Goal: Information Seeking & Learning: Understand process/instructions

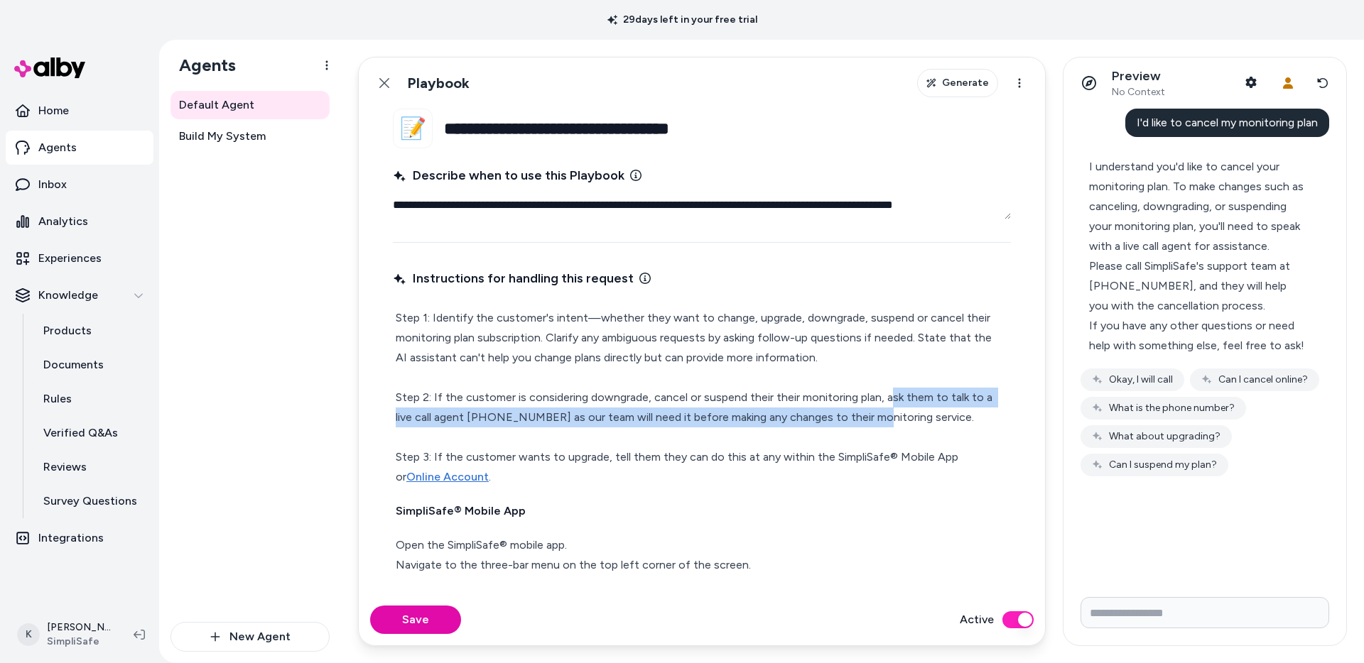
drag, startPoint x: 886, startPoint y: 397, endPoint x: 877, endPoint y: 408, distance: 14.1
click at [877, 408] on p "Step 1: Identify the customer's intent—whether they want to change, upgrade, do…" at bounding box center [702, 397] width 612 height 179
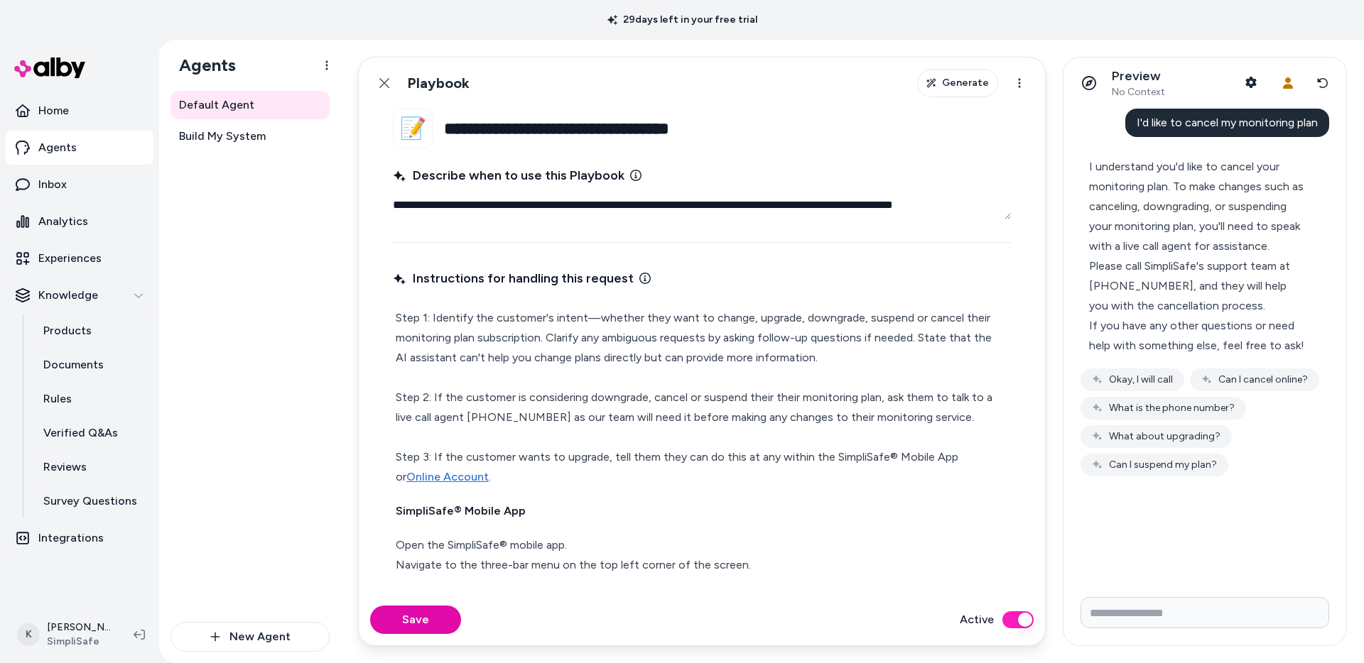
click at [881, 400] on p "Step 1: Identify the customer's intent—whether they want to change, upgrade, do…" at bounding box center [702, 397] width 612 height 179
drag, startPoint x: 884, startPoint y: 399, endPoint x: 554, endPoint y: 413, distance: 330.5
click at [554, 413] on p "Step 1: Identify the customer's intent—whether they want to change, upgrade, do…" at bounding box center [702, 397] width 612 height 179
copy p "ask them to talk to a live call agent [PHONE_NUMBER]"
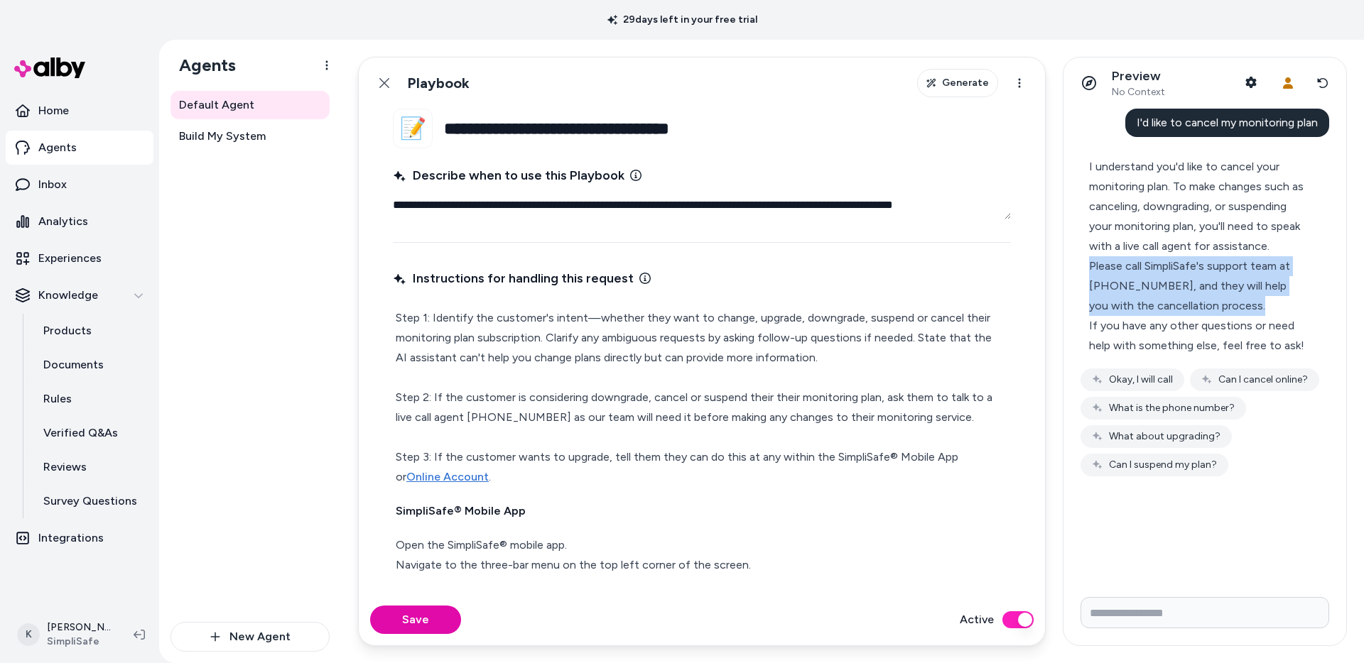
drag, startPoint x: 1090, startPoint y: 268, endPoint x: 1250, endPoint y: 301, distance: 163.1
click at [1250, 301] on div "Please call SimpliSafe's support team at [PHONE_NUMBER], and they will help you…" at bounding box center [1198, 286] width 219 height 60
copy div "Please call SimpliSafe's support team at [PHONE_NUMBER], and they will help you…"
click at [386, 81] on icon at bounding box center [384, 83] width 10 height 10
click at [386, 81] on html "**********" at bounding box center [682, 331] width 1364 height 663
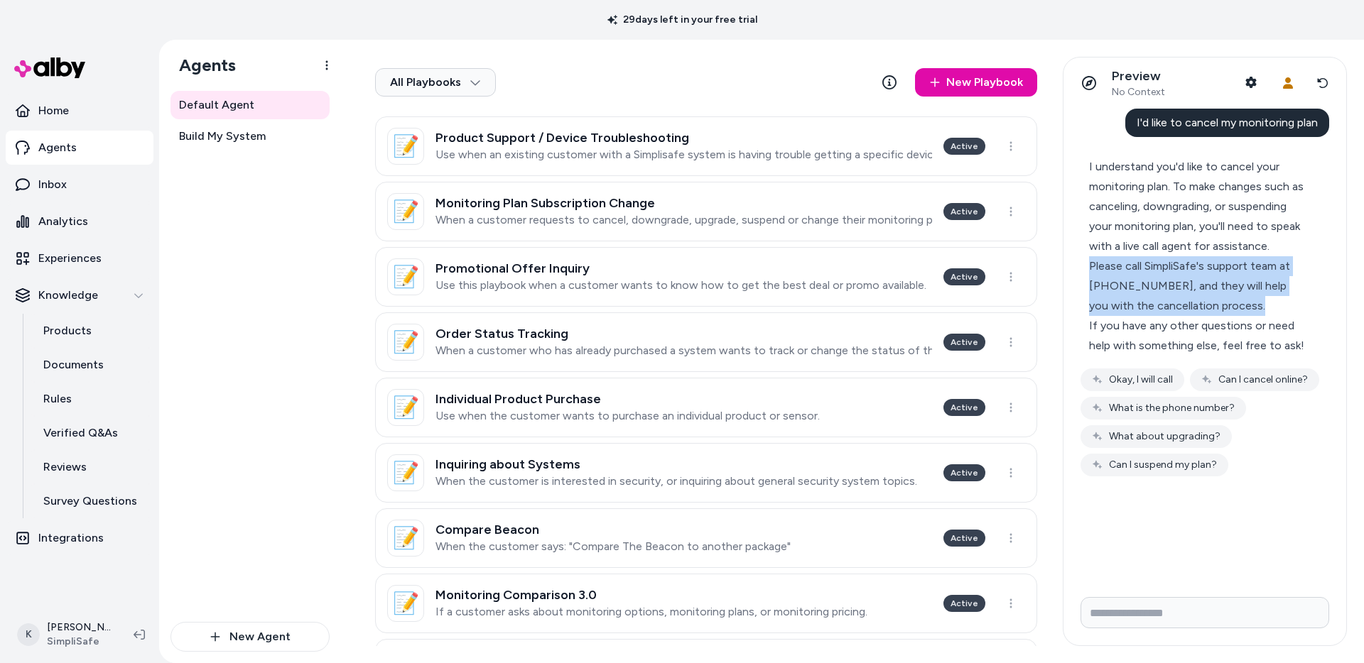
scroll to position [379, 0]
click at [606, 270] on h3 "Promotional Offer Inquiry" at bounding box center [680, 266] width 491 height 14
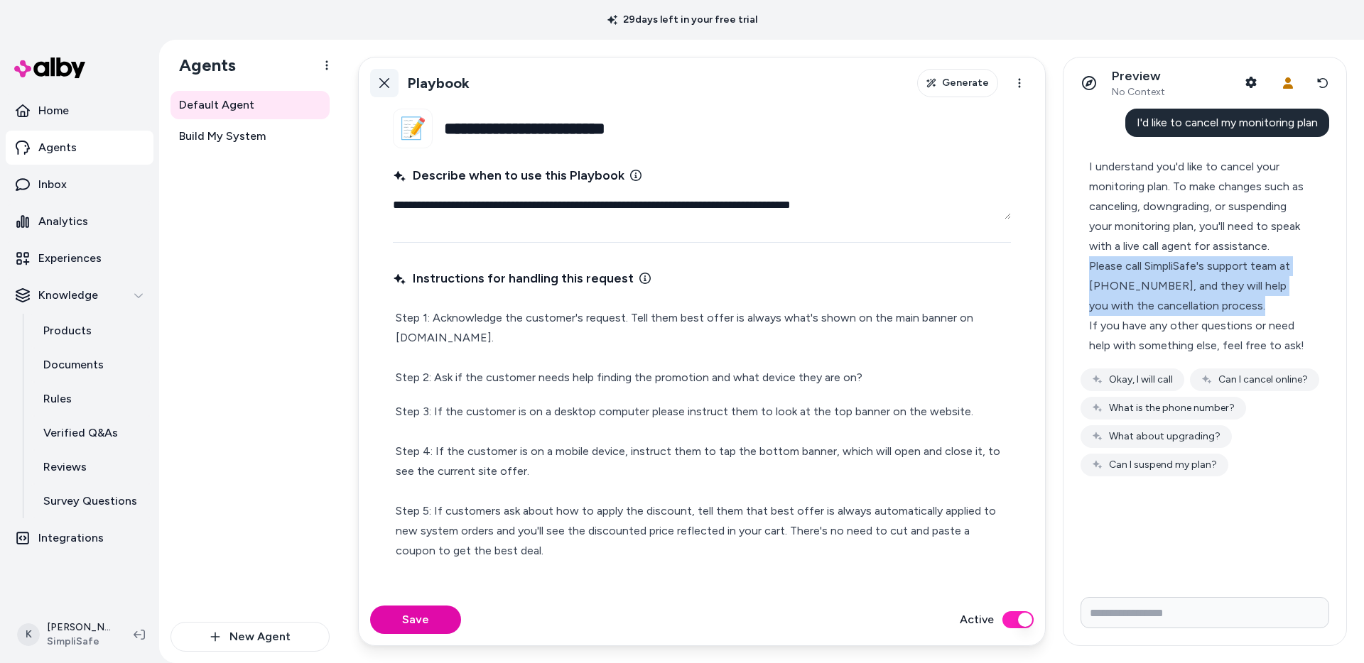
click at [390, 82] on link "Back" at bounding box center [384, 83] width 28 height 28
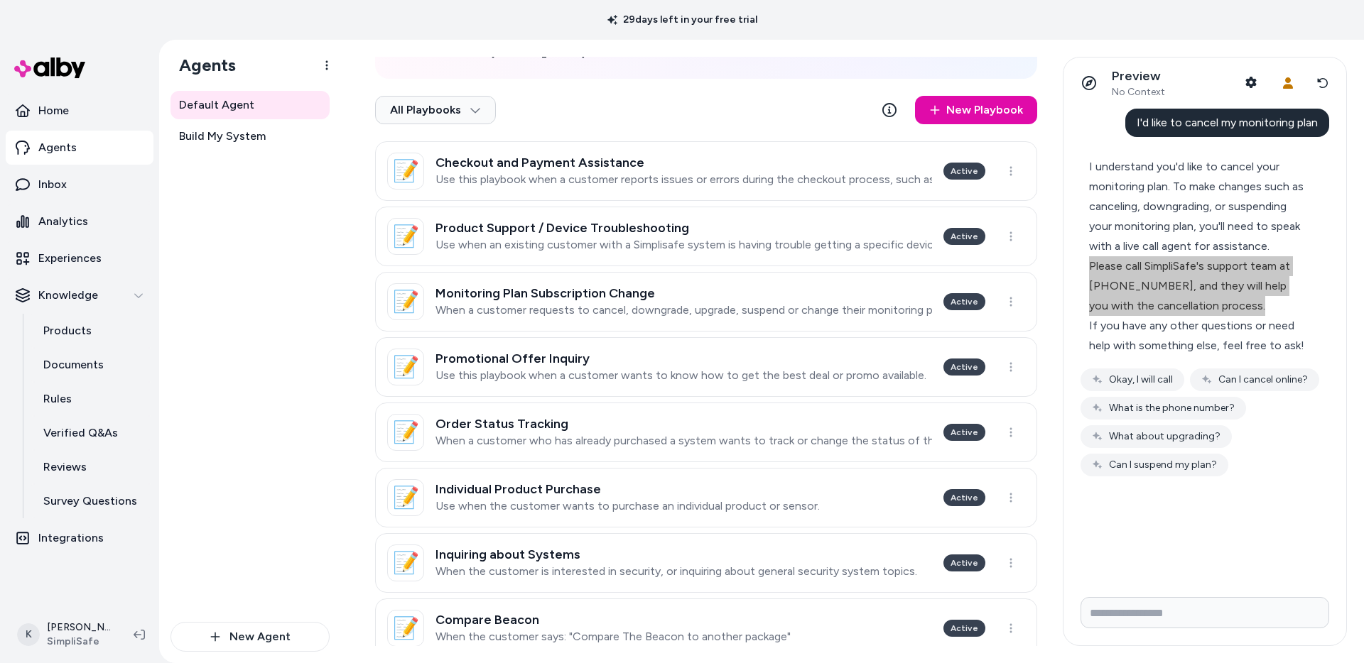
scroll to position [300, 0]
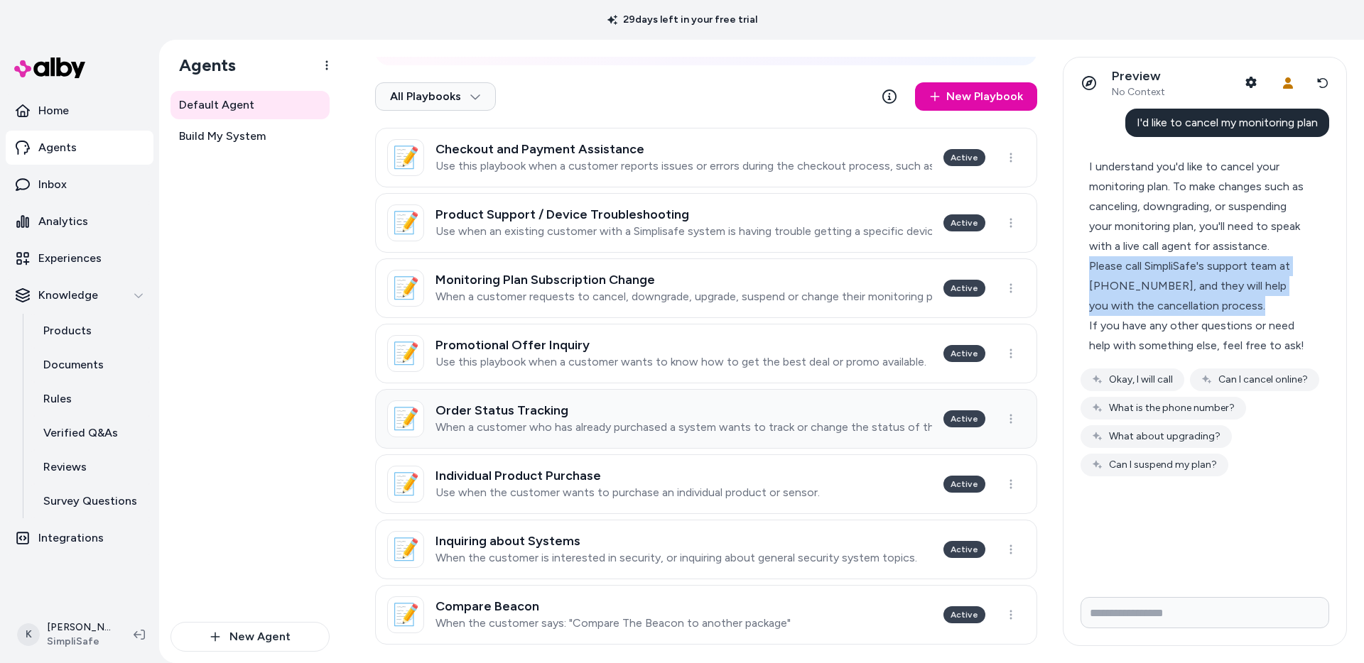
click at [727, 415] on h3 "Order Status Tracking" at bounding box center [683, 410] width 496 height 14
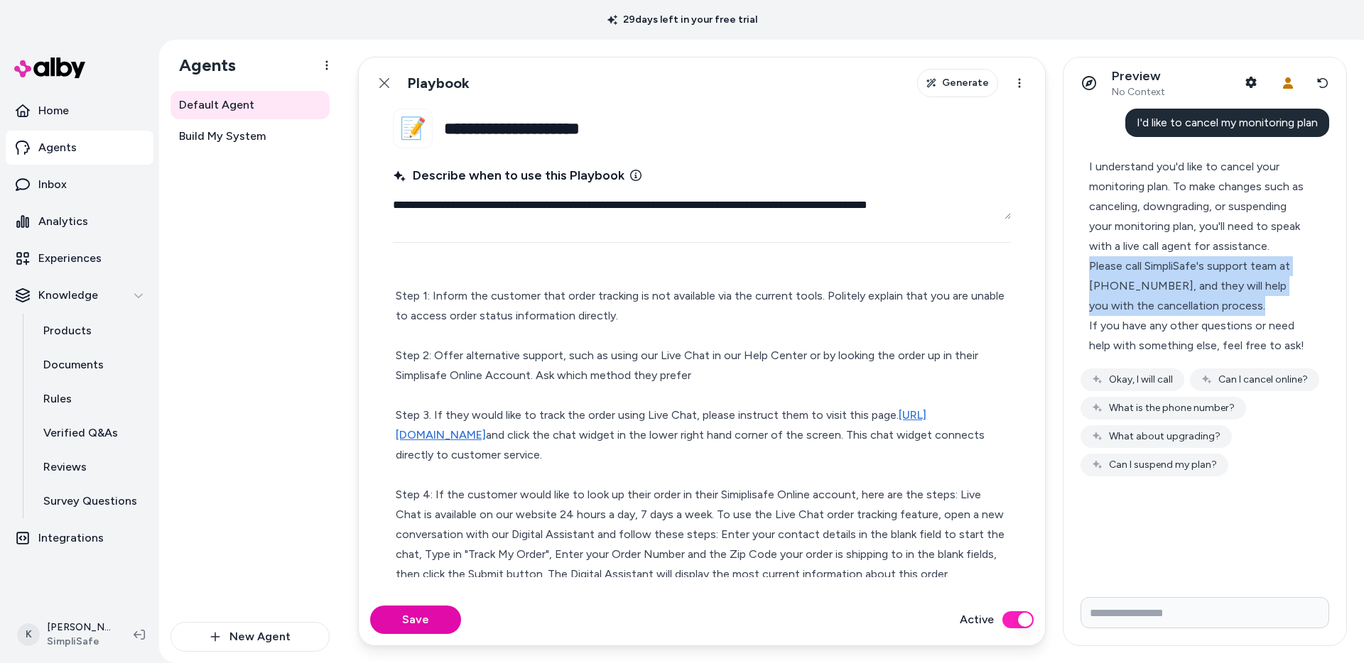
scroll to position [41, 0]
click at [386, 86] on icon at bounding box center [384, 83] width 10 height 10
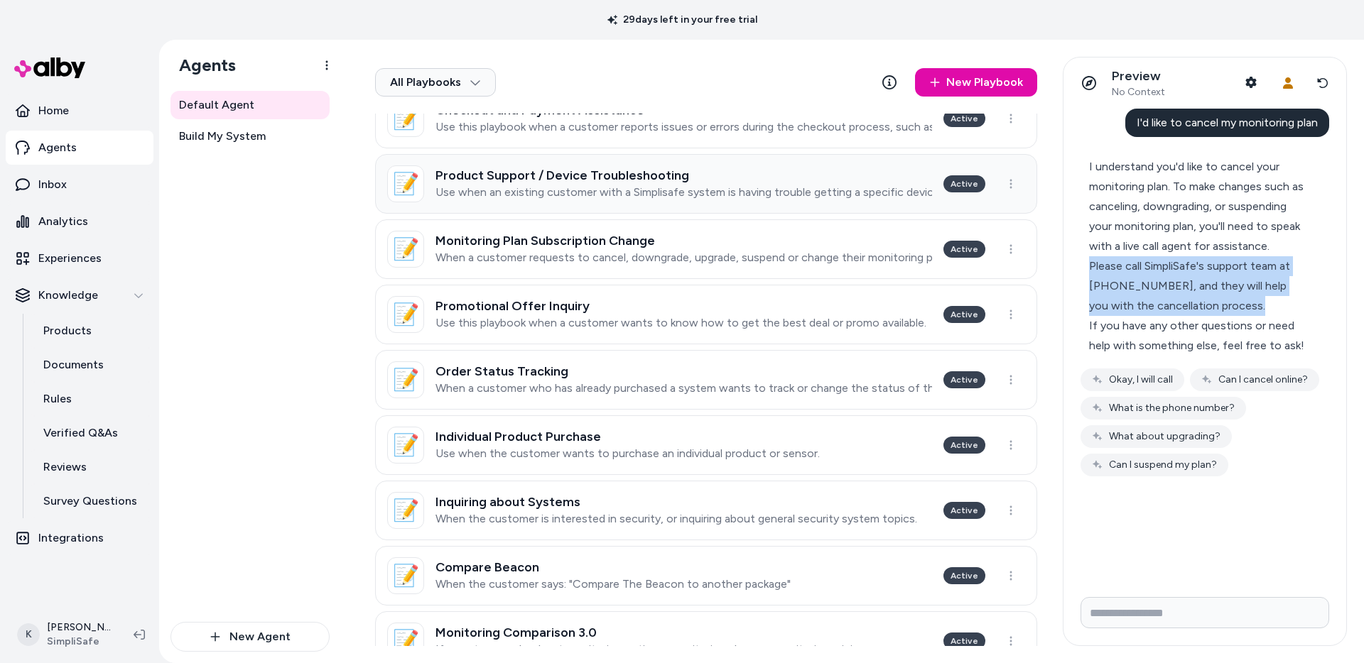
scroll to position [512, 0]
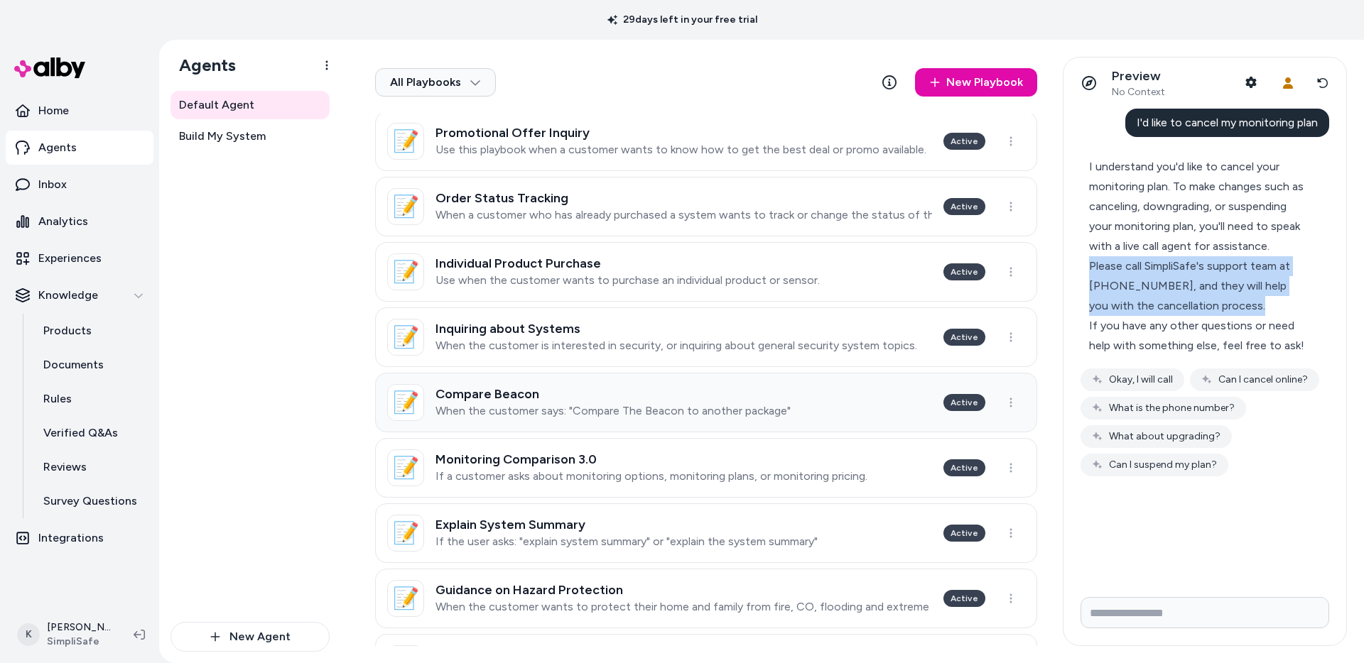
click at [721, 415] on p "When the customer says: "Compare The Beacon to another package"" at bounding box center [612, 411] width 355 height 14
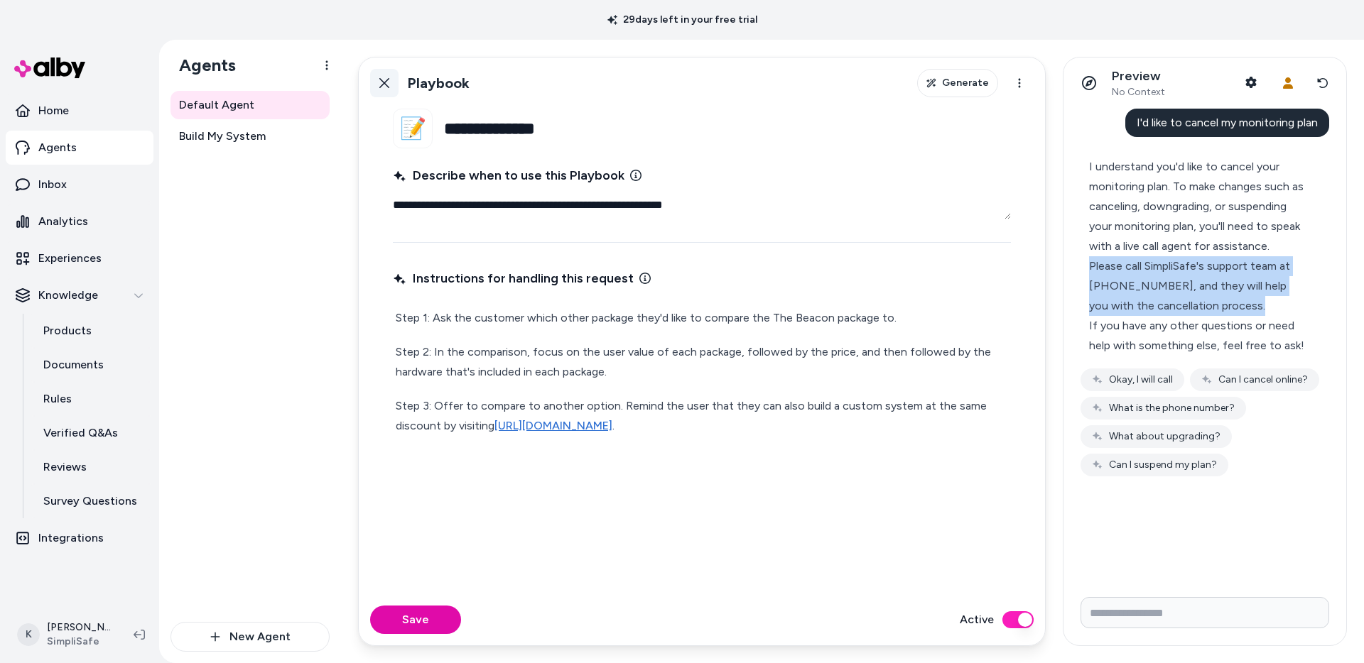
click at [374, 81] on link "Back" at bounding box center [384, 83] width 28 height 28
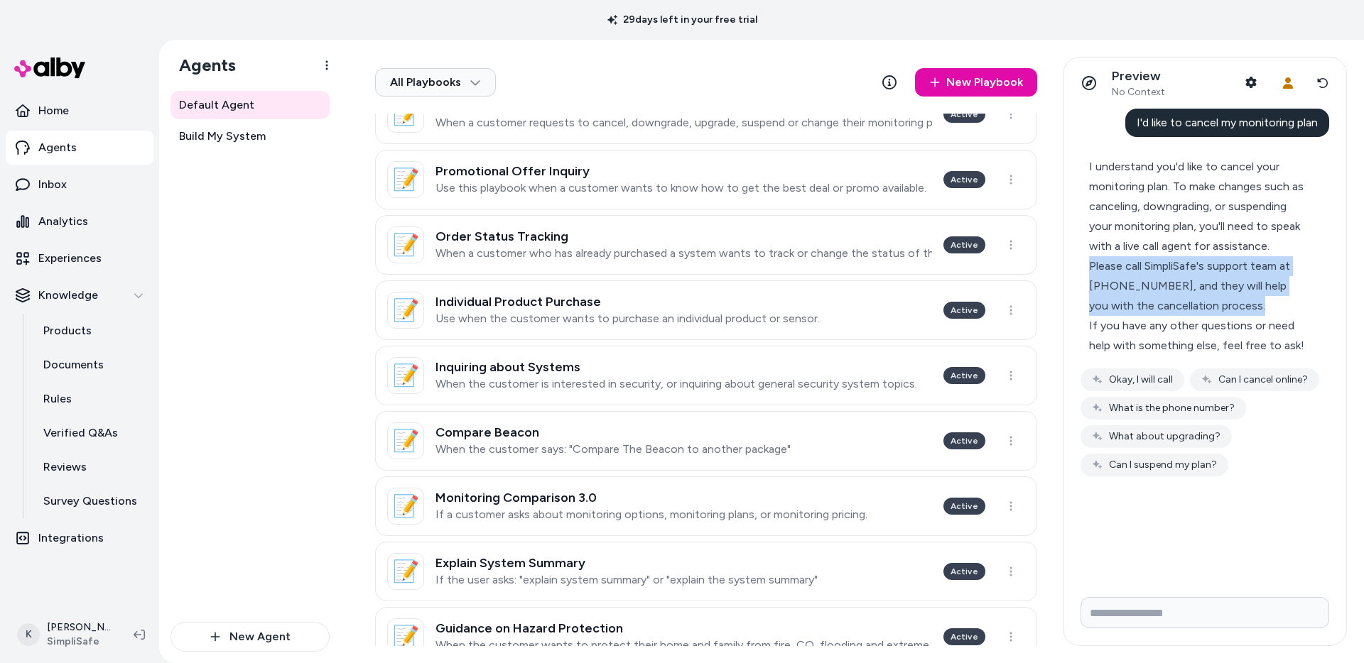
scroll to position [707, 0]
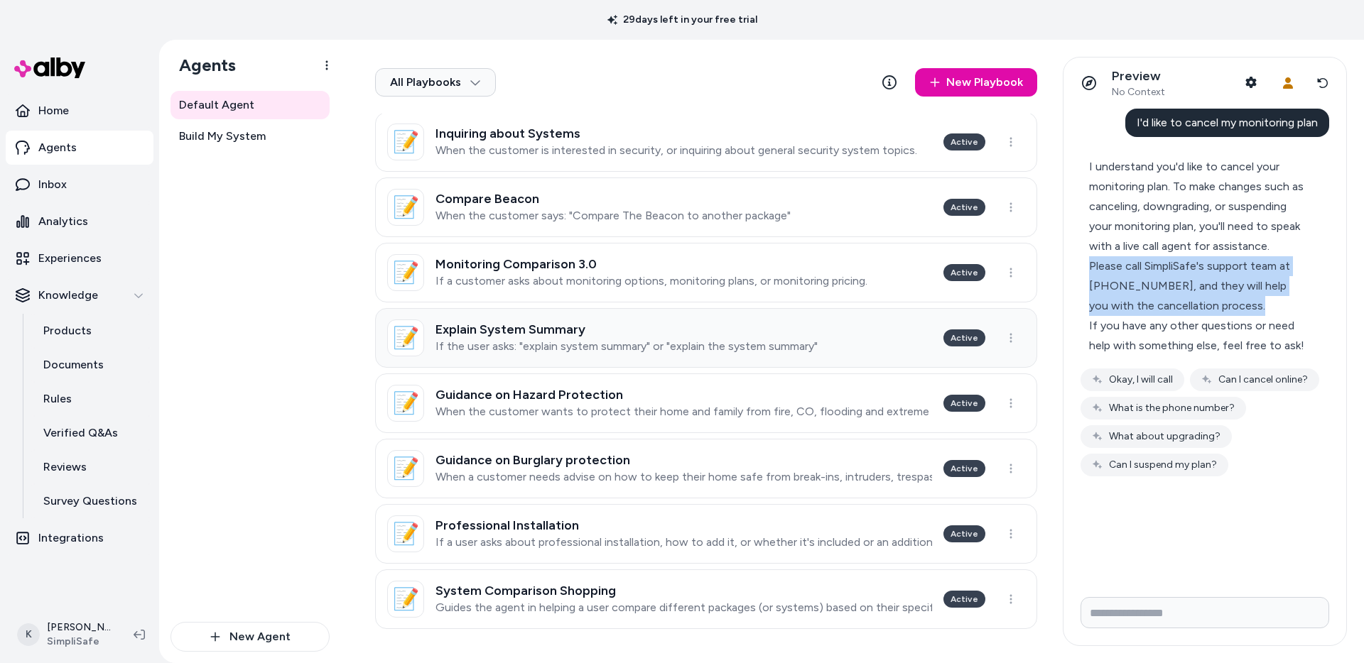
click at [632, 326] on h3 "Explain System Summary" at bounding box center [626, 329] width 382 height 14
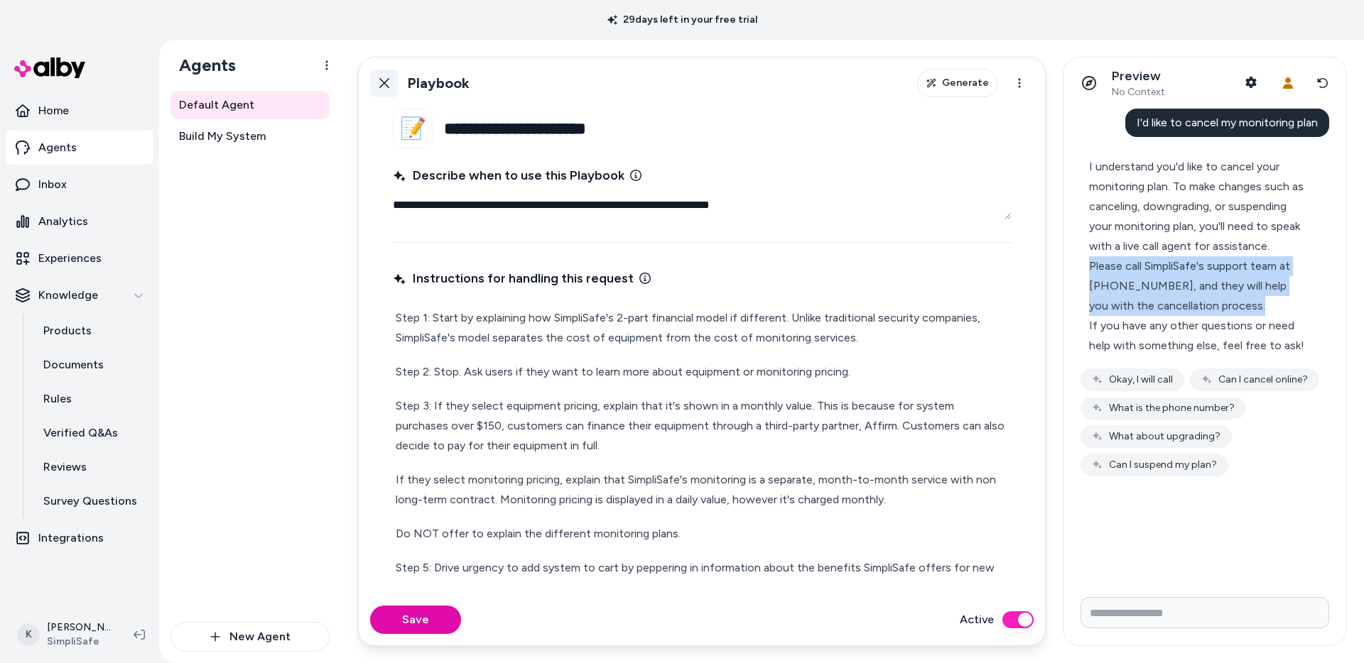
click at [387, 84] on icon at bounding box center [384, 82] width 11 height 11
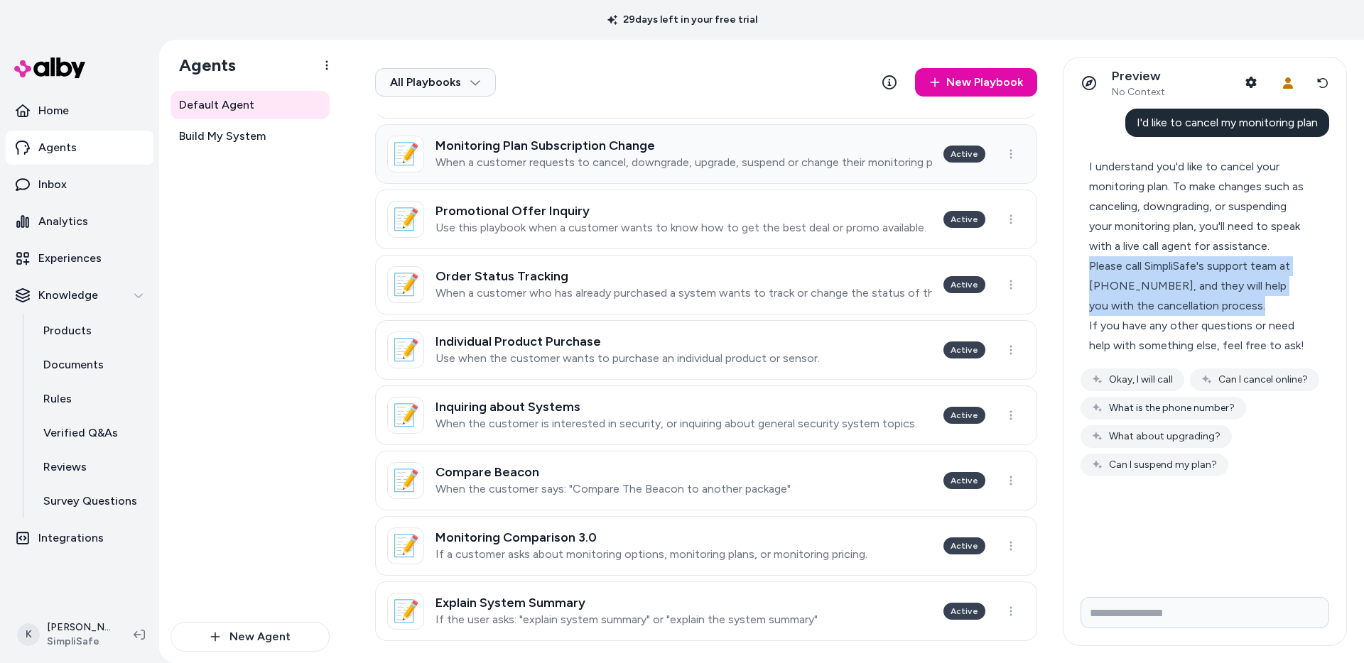
scroll to position [707, 0]
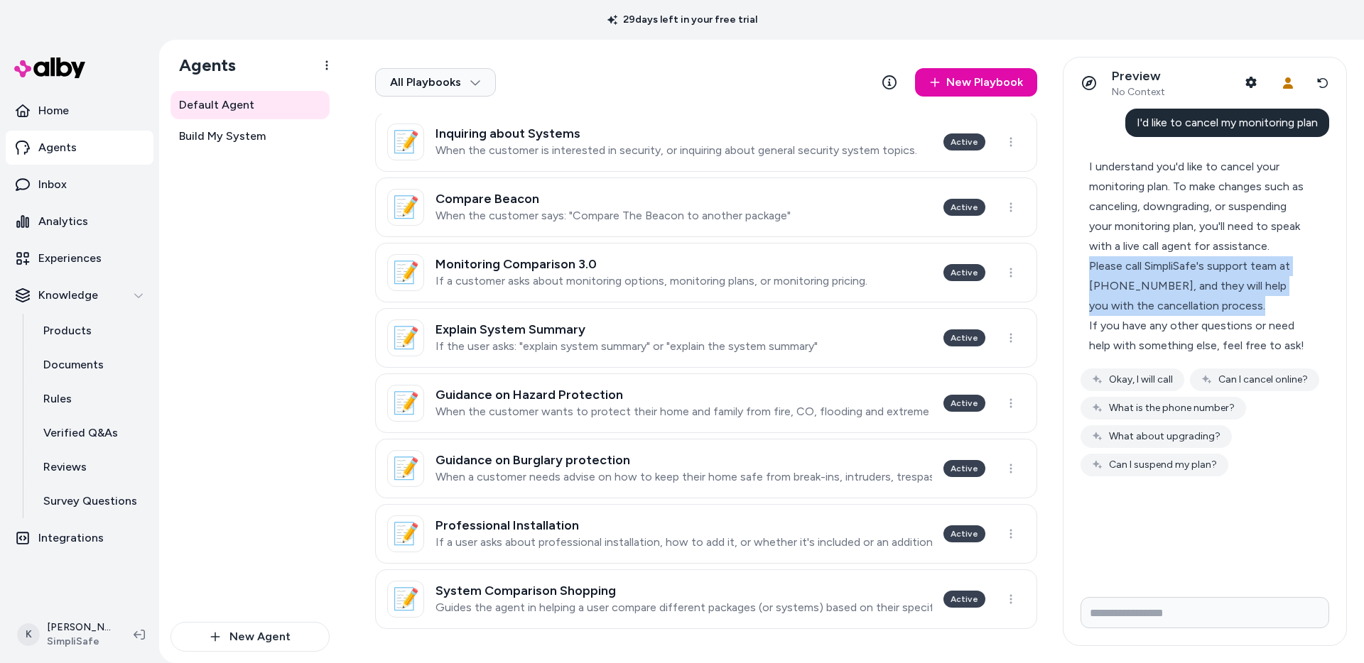
click at [744, 572] on link "📝 System Comparison Shopping Guides the agent in helping a user compare differe…" at bounding box center [706, 600] width 662 height 60
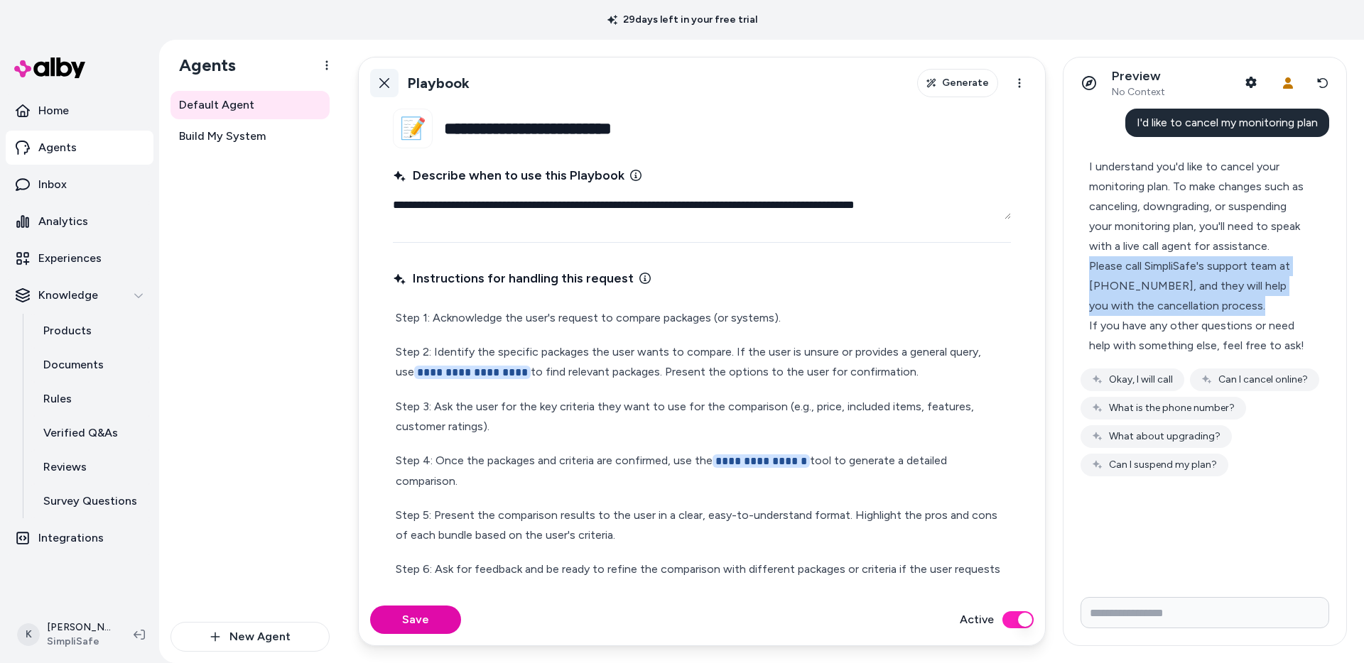
click at [389, 88] on icon at bounding box center [384, 82] width 11 height 11
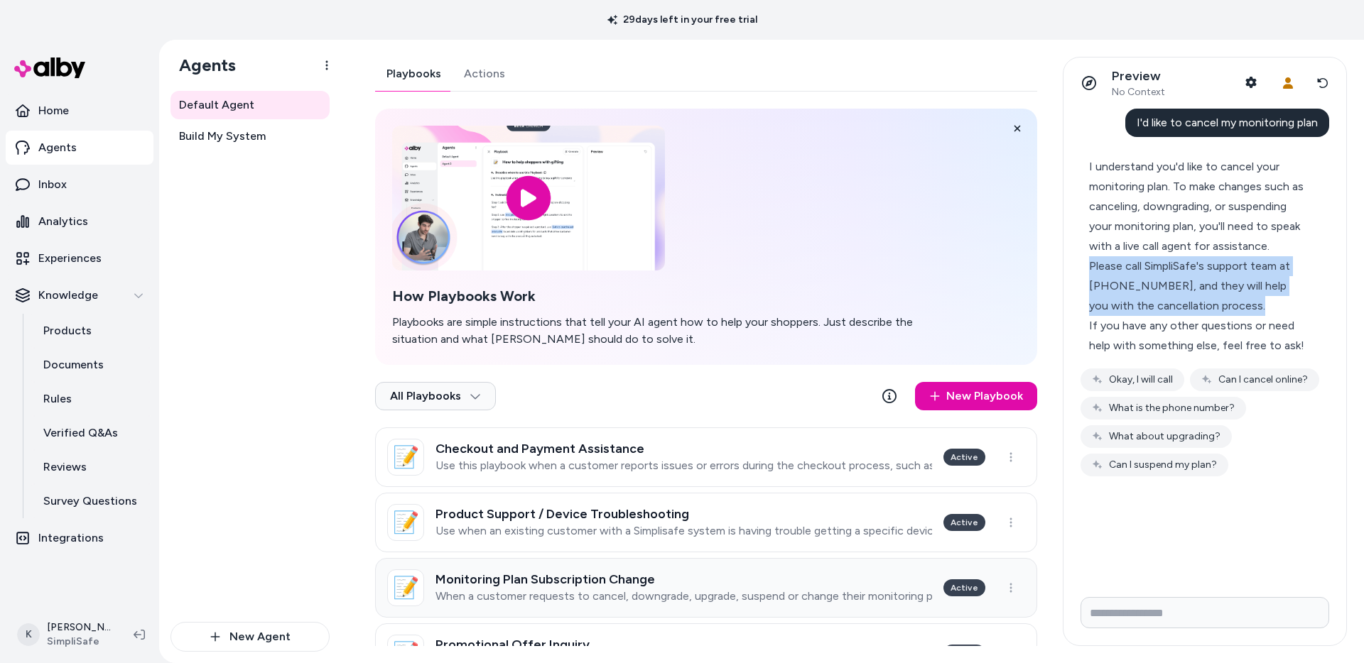
scroll to position [707, 0]
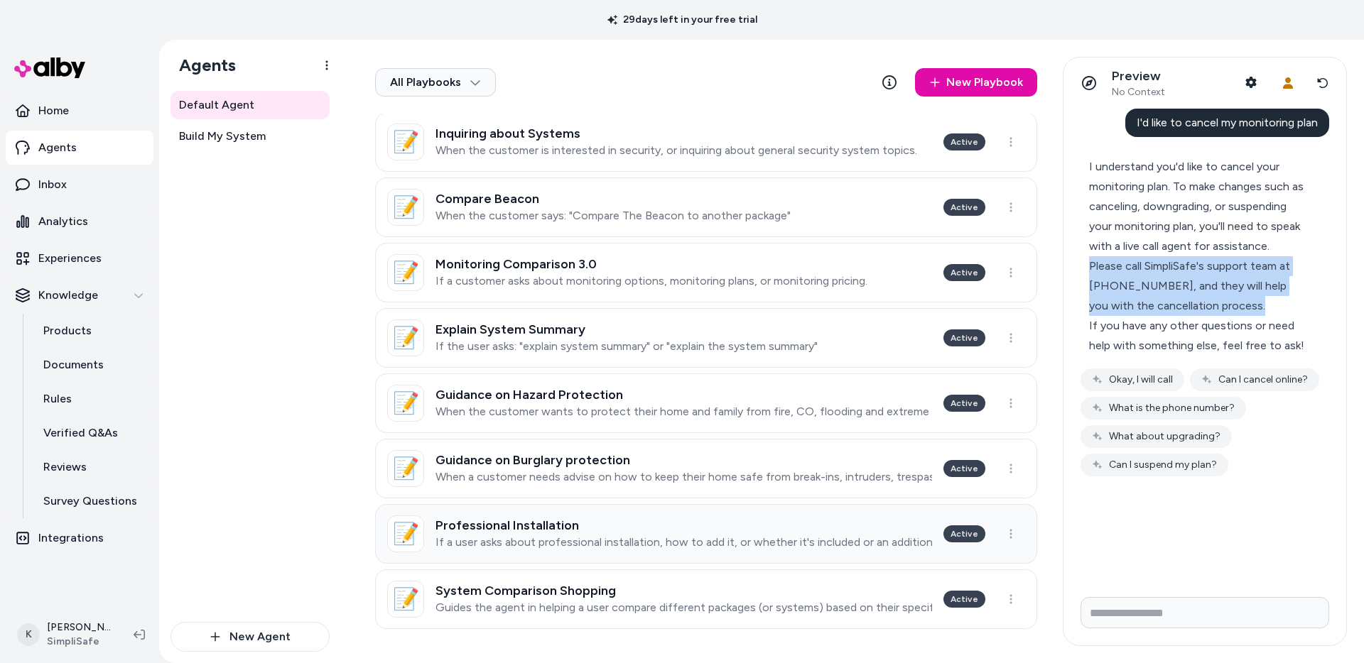
click at [675, 546] on p "If a user asks about professional installation, how to add it, or whether it's …" at bounding box center [683, 542] width 496 height 14
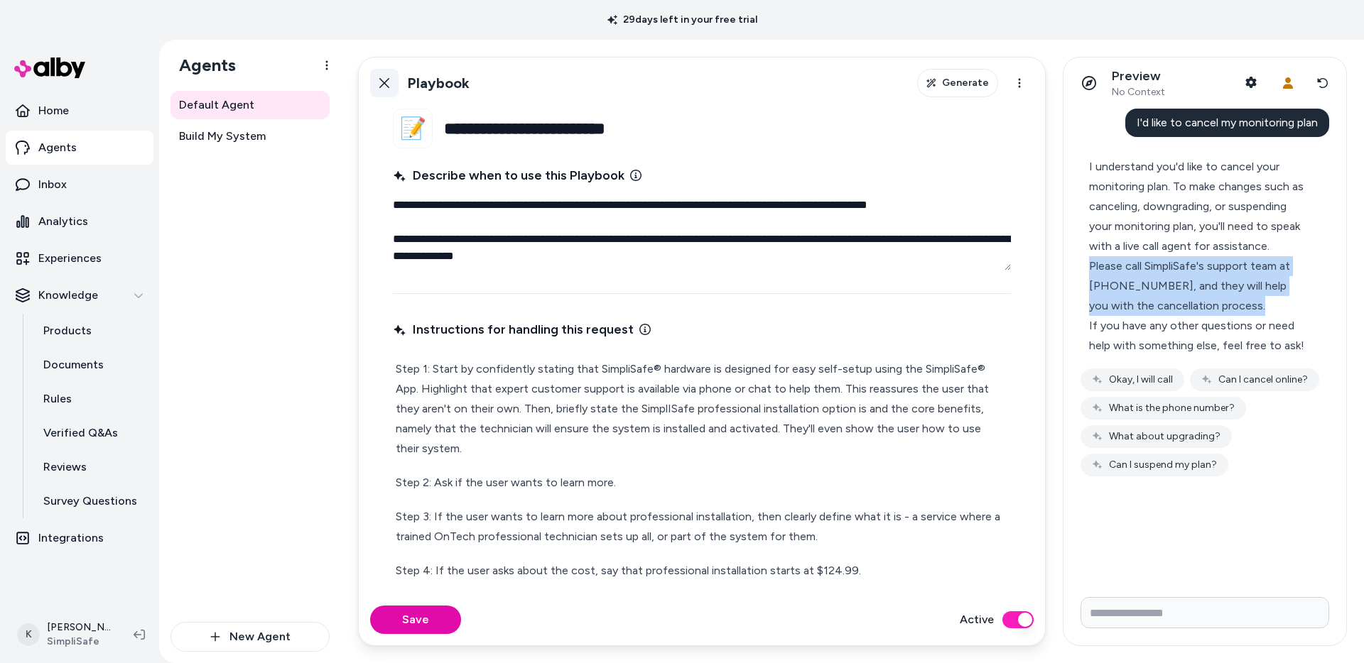
click at [380, 85] on icon at bounding box center [384, 82] width 11 height 11
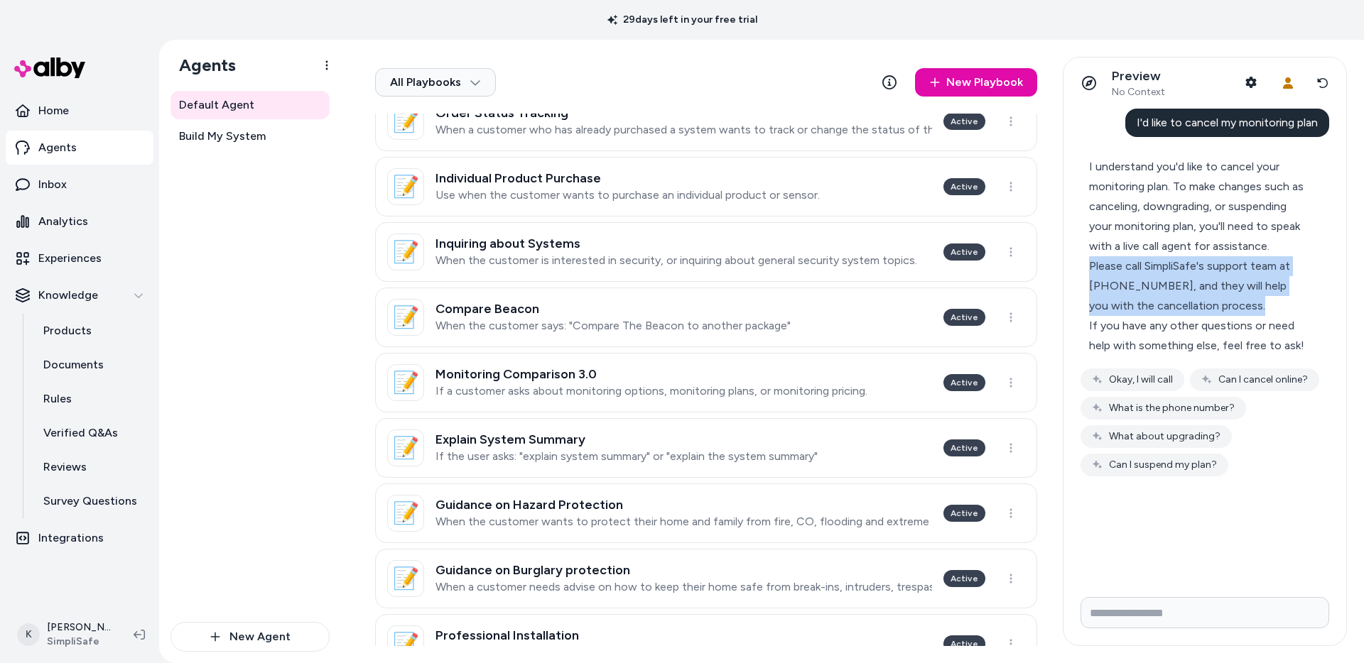
scroll to position [707, 0]
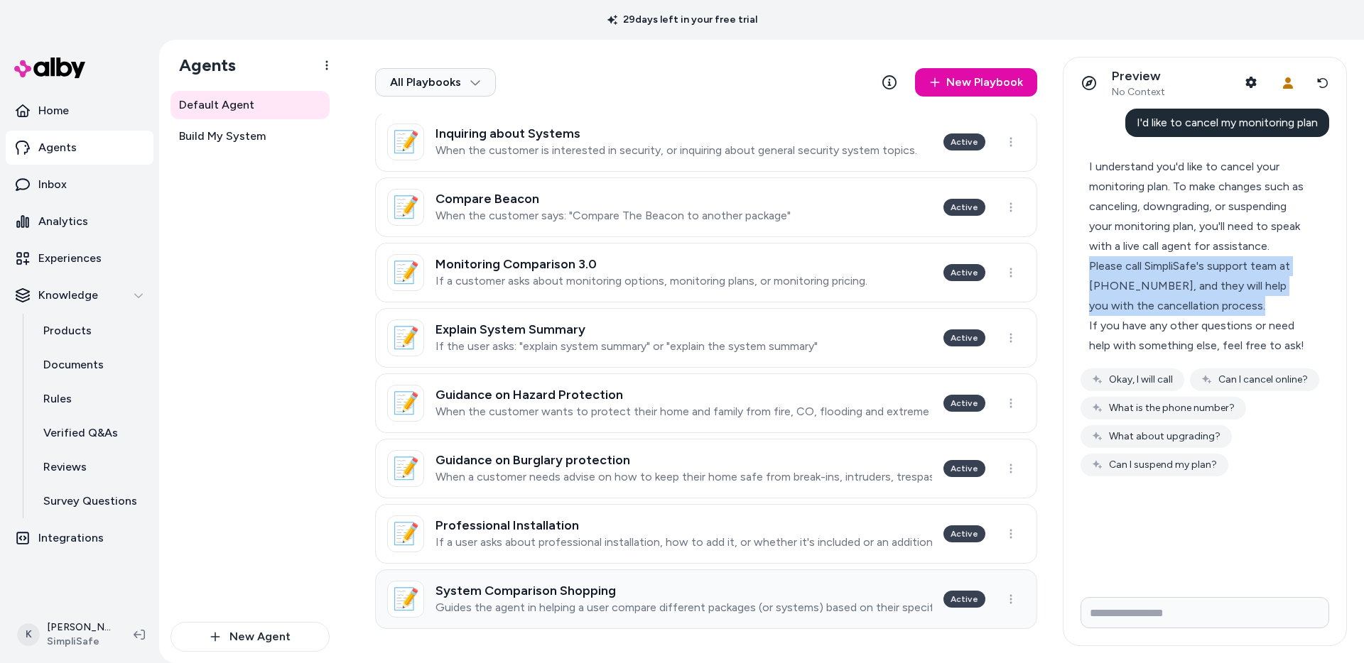
click at [714, 616] on link "📝 System Comparison Shopping Guides the agent in helping a user compare differe…" at bounding box center [706, 600] width 662 height 60
type textarea "*"
